Goal: Entertainment & Leisure: Browse casually

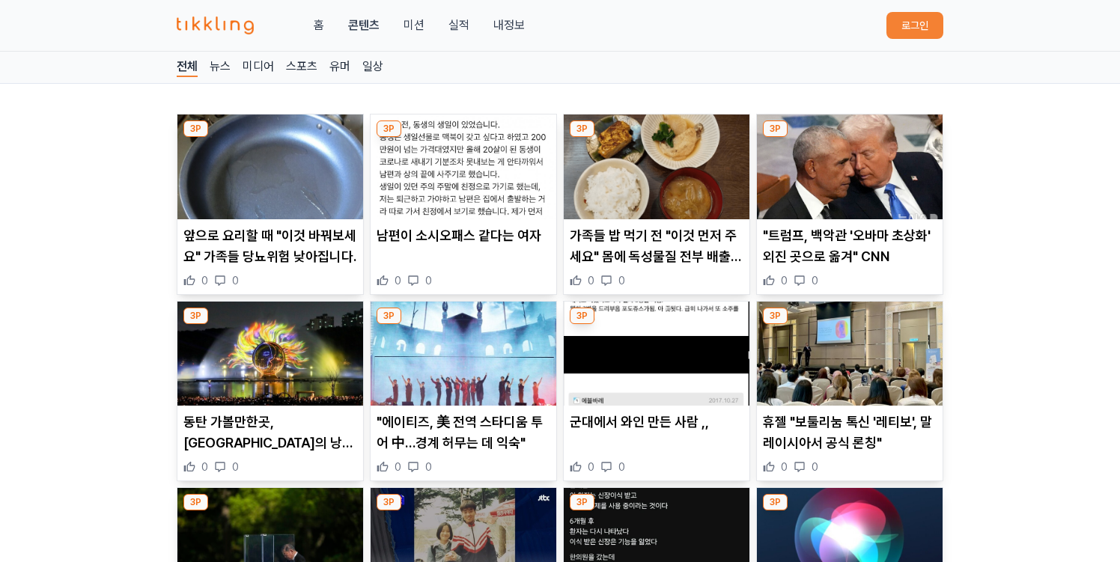
click at [450, 233] on p "남편이 소시오패스 같다는 여자" at bounding box center [464, 235] width 174 height 21
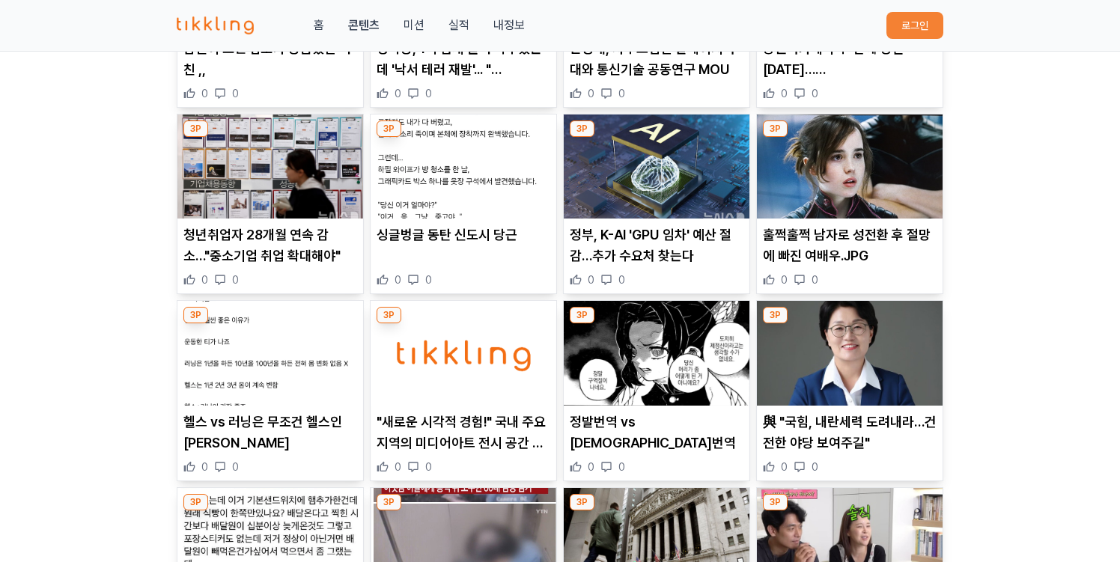
scroll to position [972, 0]
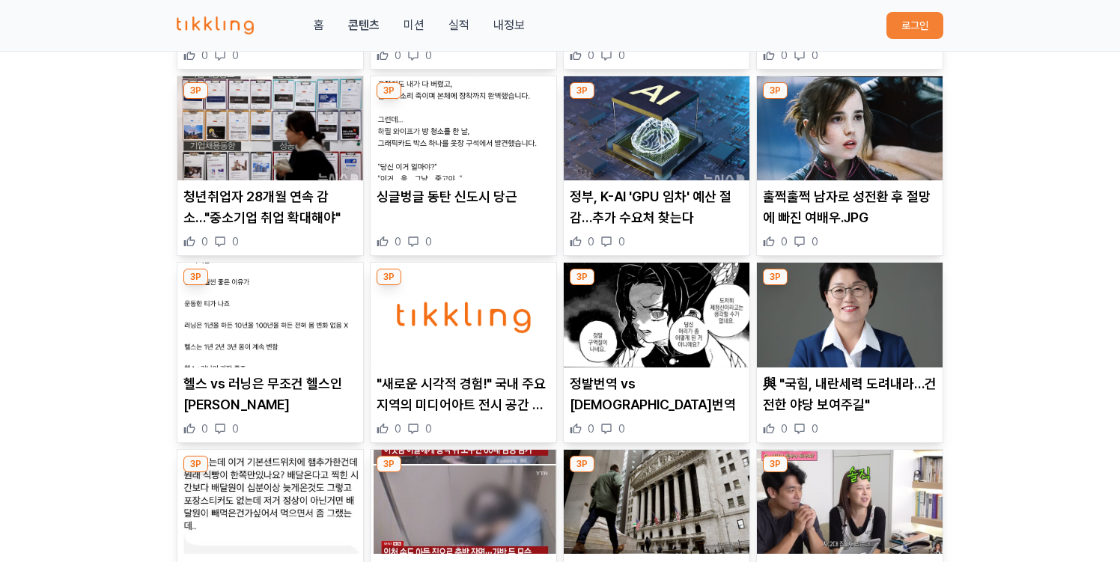
click at [463, 192] on p "싱글벙글 동탄 신도시 당근" at bounding box center [464, 196] width 174 height 21
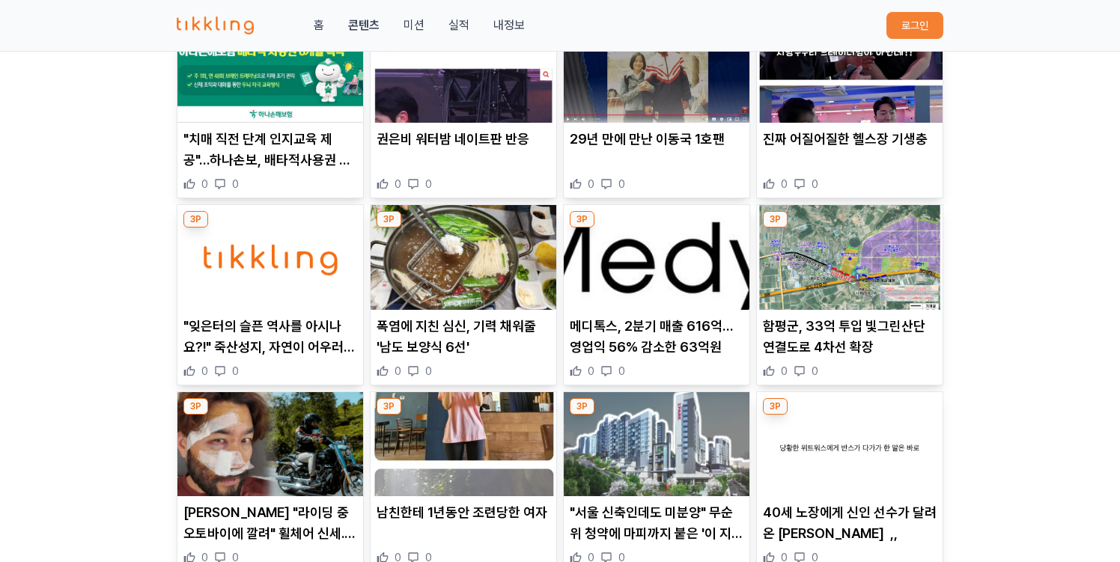
scroll to position [344, 0]
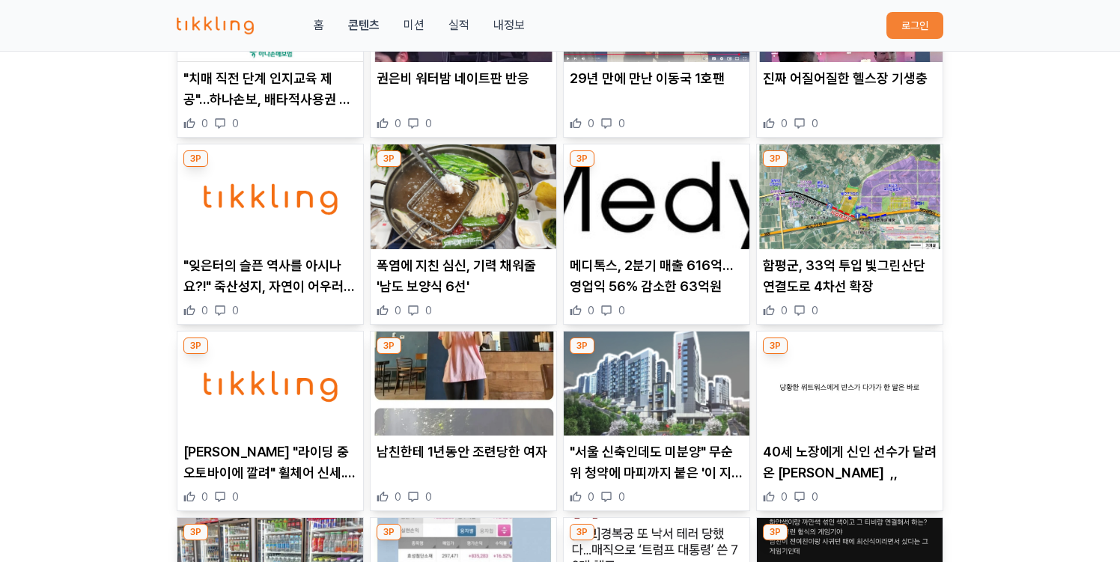
click at [410, 265] on p "폭염에 지친 심신, 기력 채워줄 '남도 보양식 6선'" at bounding box center [464, 276] width 174 height 42
click at [428, 271] on p "폭염에 지친 심신, 기력 채워줄 '남도 보양식 6선'" at bounding box center [464, 276] width 174 height 42
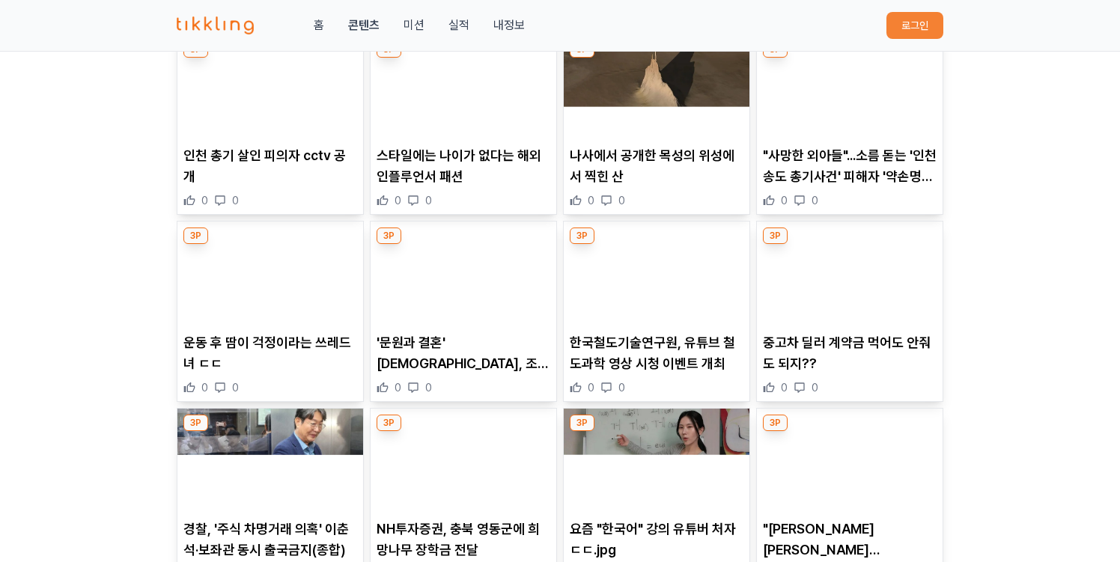
scroll to position [6247, 0]
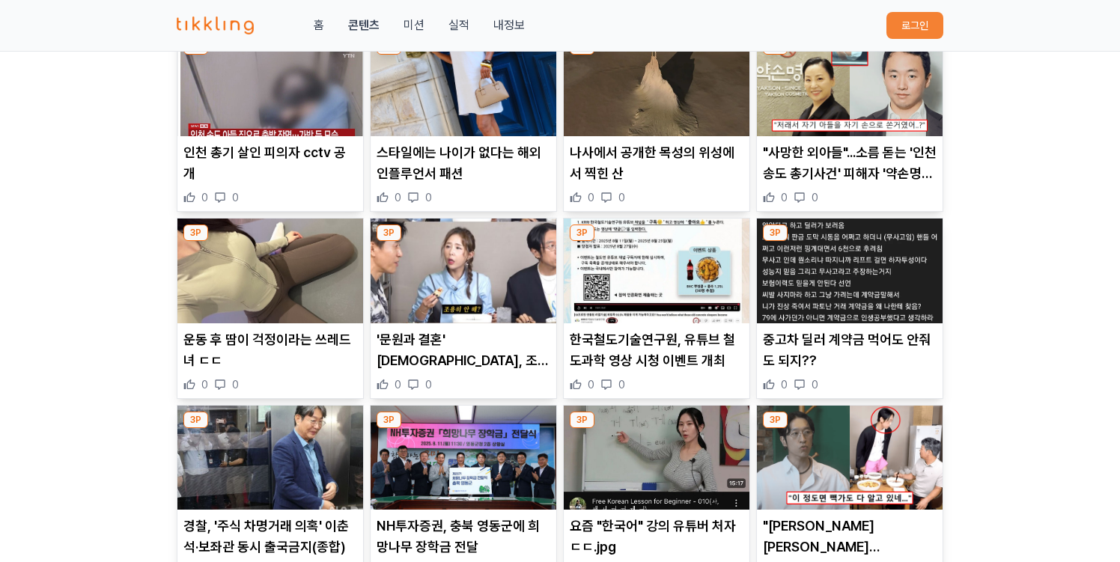
click at [832, 156] on p ""사망한 외아들"...소름 돋는 '인천 송도 총기사건' 피해자 '약손명가' 대표의 과거 인터뷰 내용" at bounding box center [850, 163] width 174 height 42
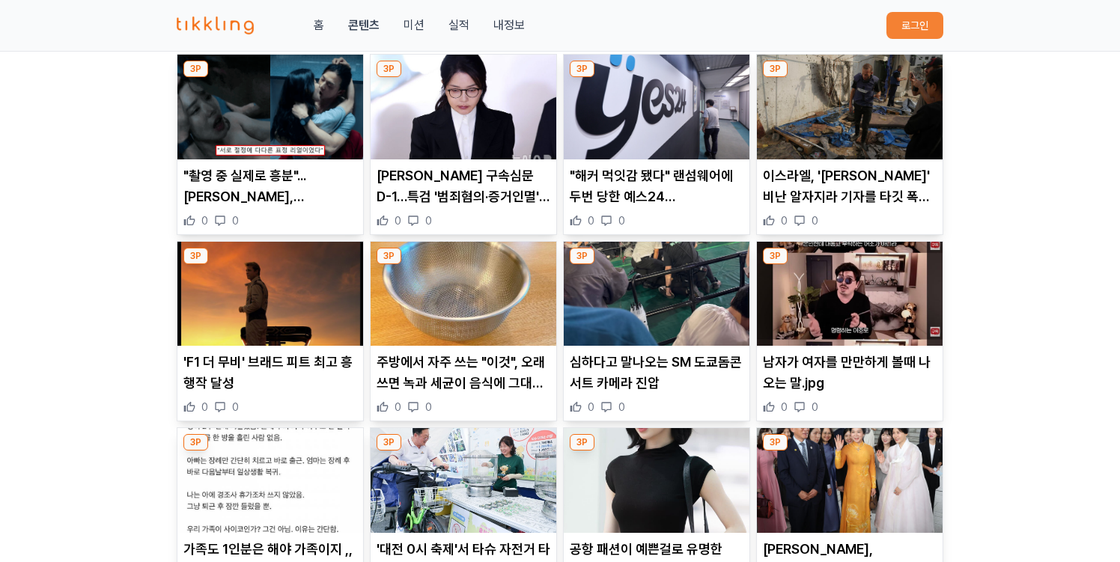
scroll to position [60, 0]
click at [604, 175] on p ""해커 먹잇감 됐다" 랜섬웨어에 두번 당한 예스24…" at bounding box center [657, 186] width 174 height 42
click at [270, 195] on p ""촬영 중 실제로 흥분"...김지훈, 이주빈과 베드신 촬영 중 절정 가는 표정과 '신체적 부위 변화' 고백" at bounding box center [270, 186] width 174 height 42
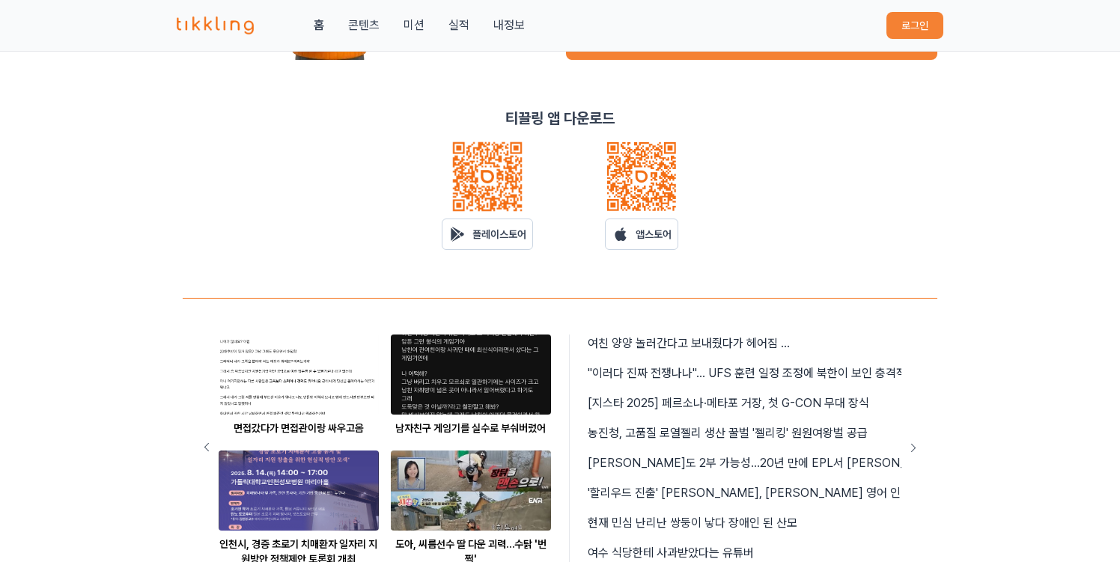
scroll to position [398, 0]
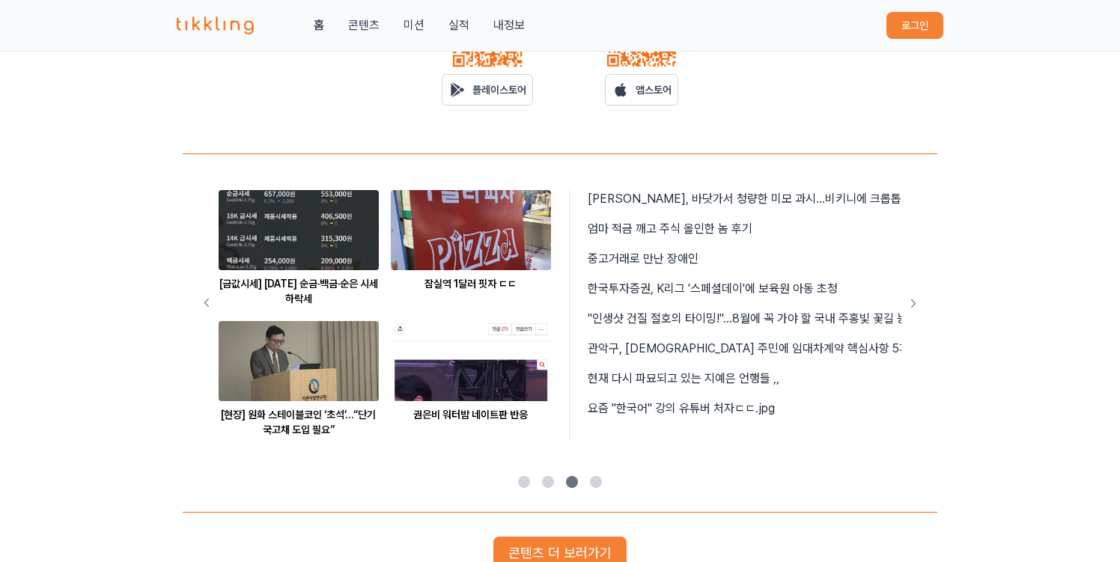
click at [647, 228] on div "[금값시세] 8월 11일 순금·백금·순은 시세 하락세 잠실역 1달러 핏자 ㄷㄷ [현장] 원화 스테이블코인 ‘초석’…“단기 국고채 도입 필요” …" at bounding box center [560, 315] width 683 height 250
click at [624, 225] on span "엄마 적금 깨고 주식 올인한 놈 후기" at bounding box center [670, 229] width 165 height 18
click at [626, 228] on span "엄마 적금 깨고 주식 올인한 놈 후기" at bounding box center [670, 229] width 165 height 18
click at [636, 195] on span "오정연, 바닷가서 청량한 미모 과시…비키니에 크롭톱 더한 ‘늘씬 몸매’" at bounding box center [784, 199] width 392 height 18
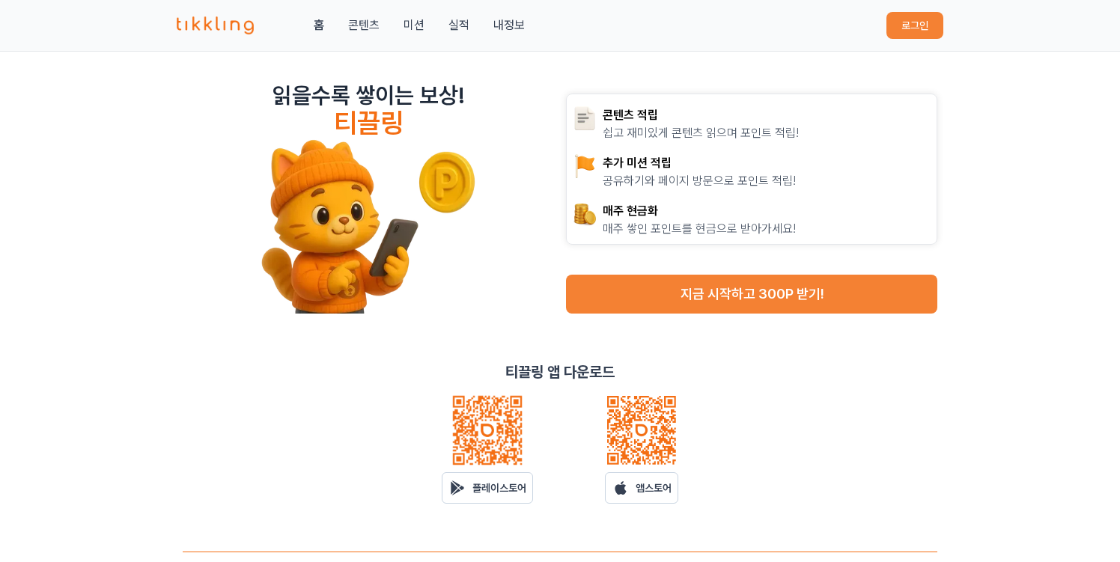
scroll to position [398, 0]
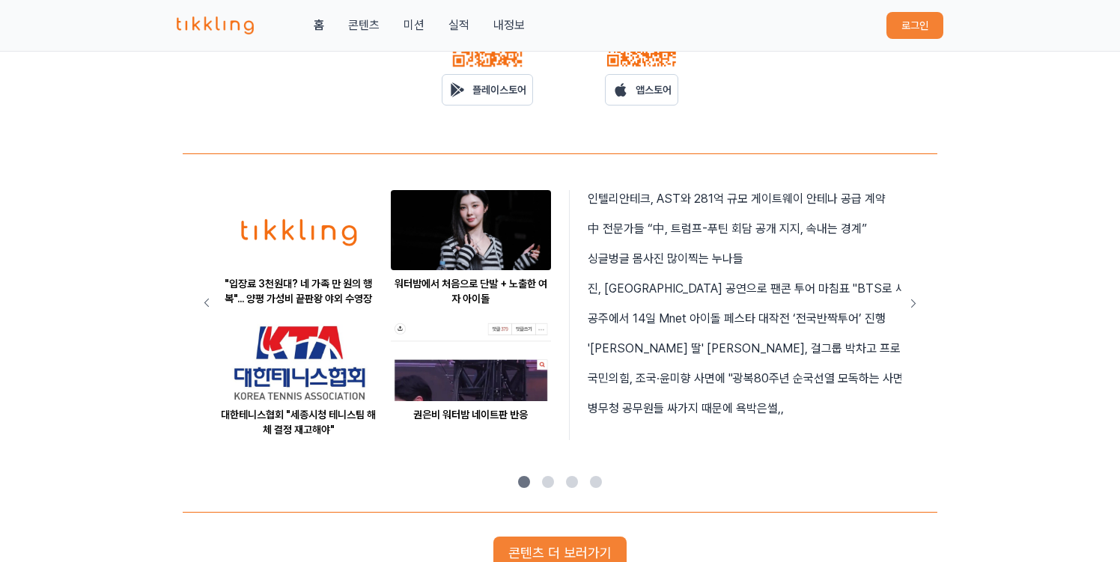
click at [689, 199] on span "인텔리안테크, AST와 281억 규모 게이트웨이 안테나 공급 계약" at bounding box center [737, 199] width 298 height 18
click at [695, 198] on span "인텔리안테크, AST와 281억 규모 게이트웨이 안테나 공급 계약" at bounding box center [737, 199] width 298 height 18
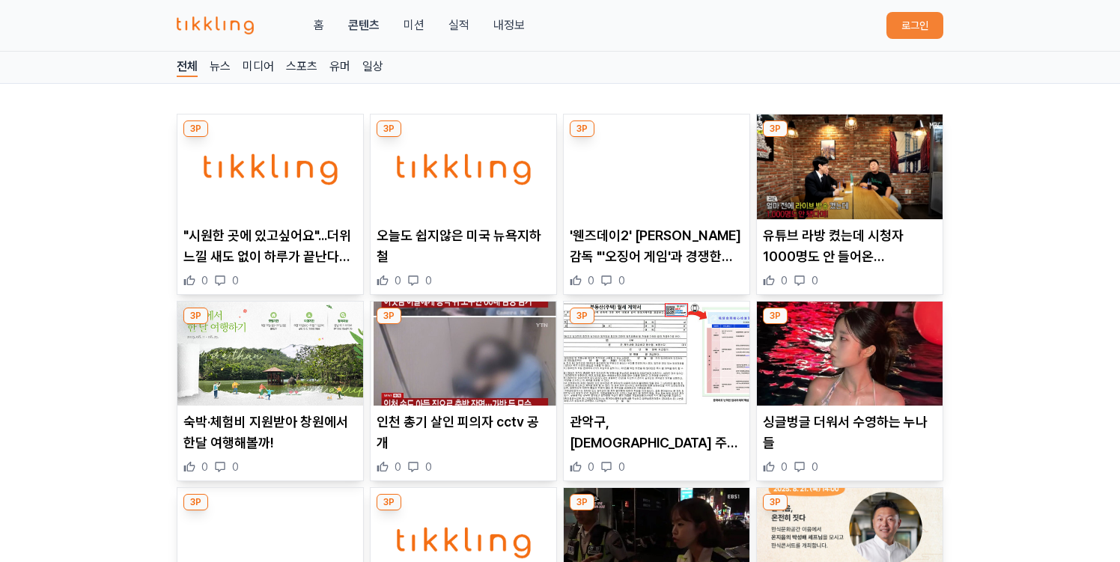
click at [218, 70] on link "뉴스" at bounding box center [220, 67] width 21 height 19
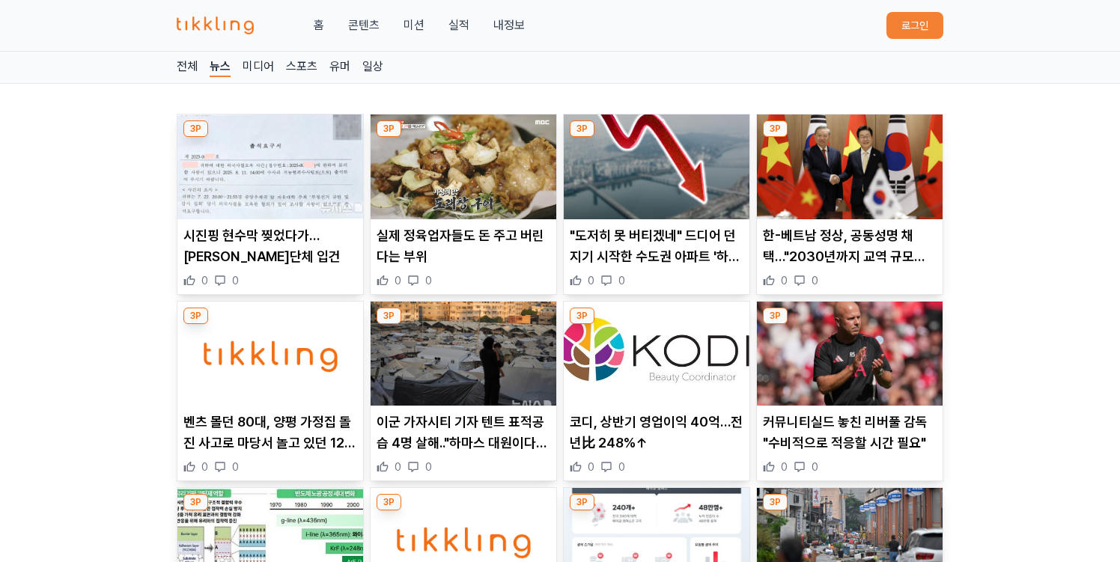
click at [259, 63] on link "미디어" at bounding box center [258, 67] width 31 height 19
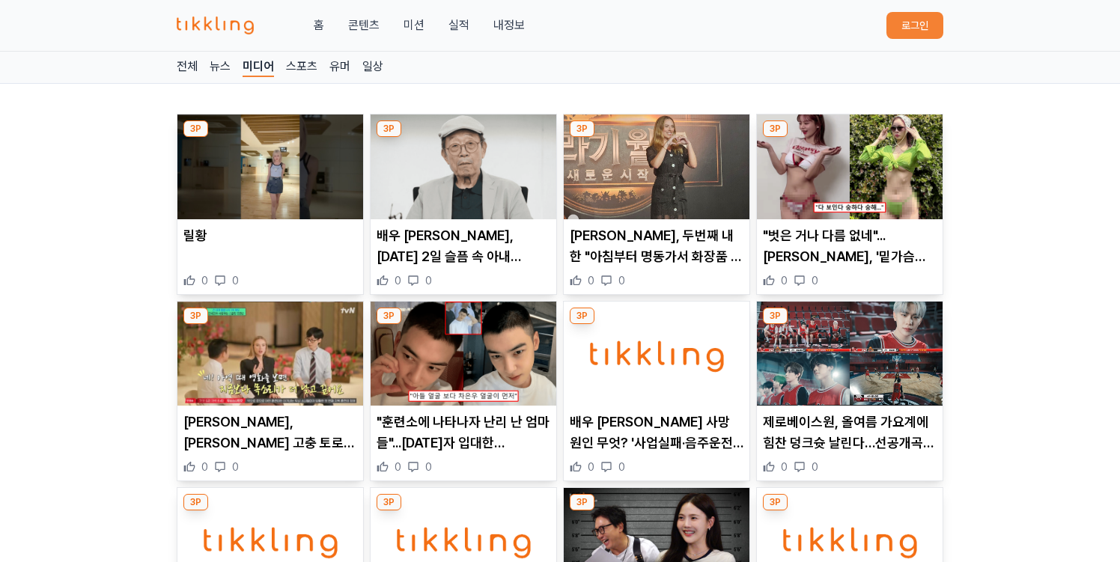
click at [452, 238] on p "배우 신구, 오늘 2일 슬픔 속 아내 빈소....향년 97세" at bounding box center [464, 246] width 174 height 42
